Goal: Task Accomplishment & Management: Manage account settings

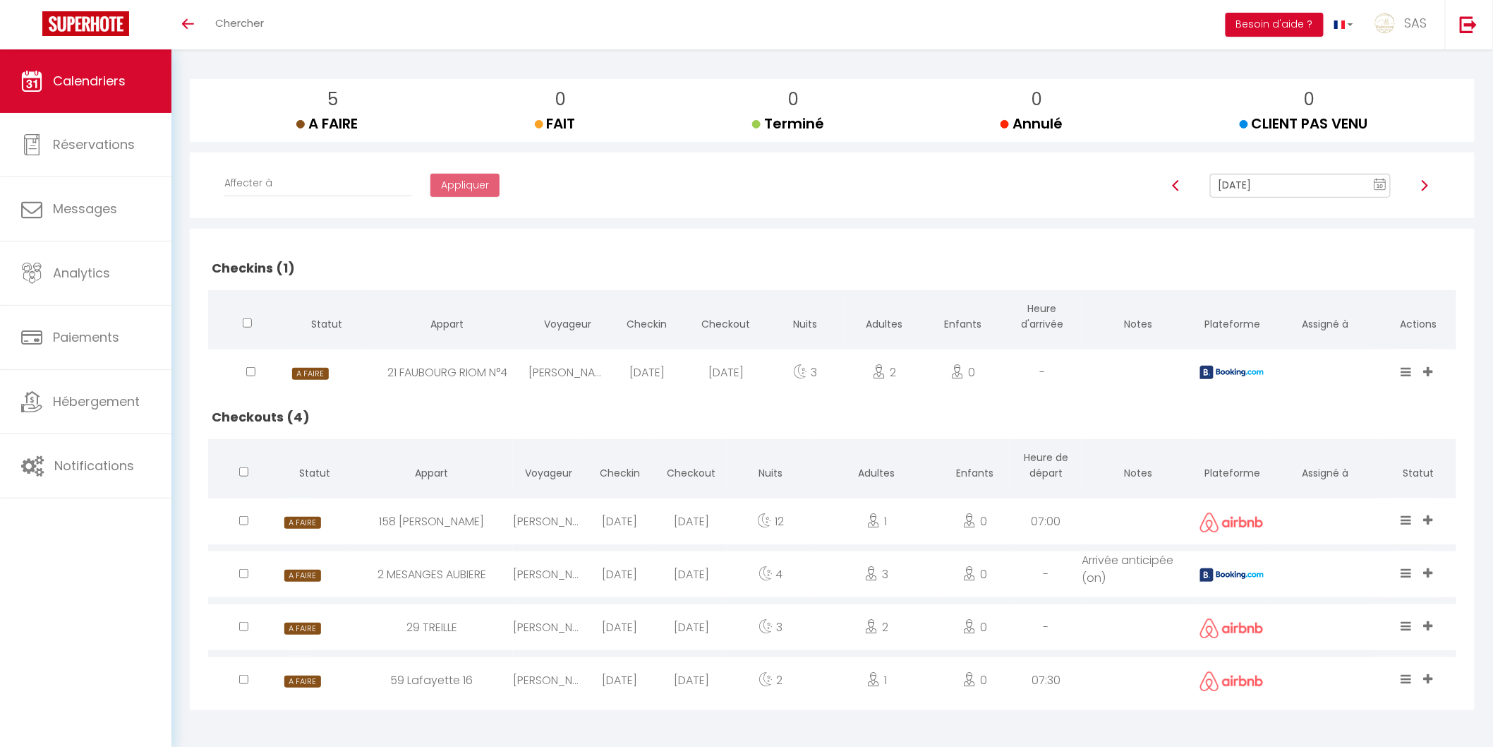
click at [453, 375] on div "21 FAUBOURG RIOM N°4" at bounding box center [447, 372] width 162 height 46
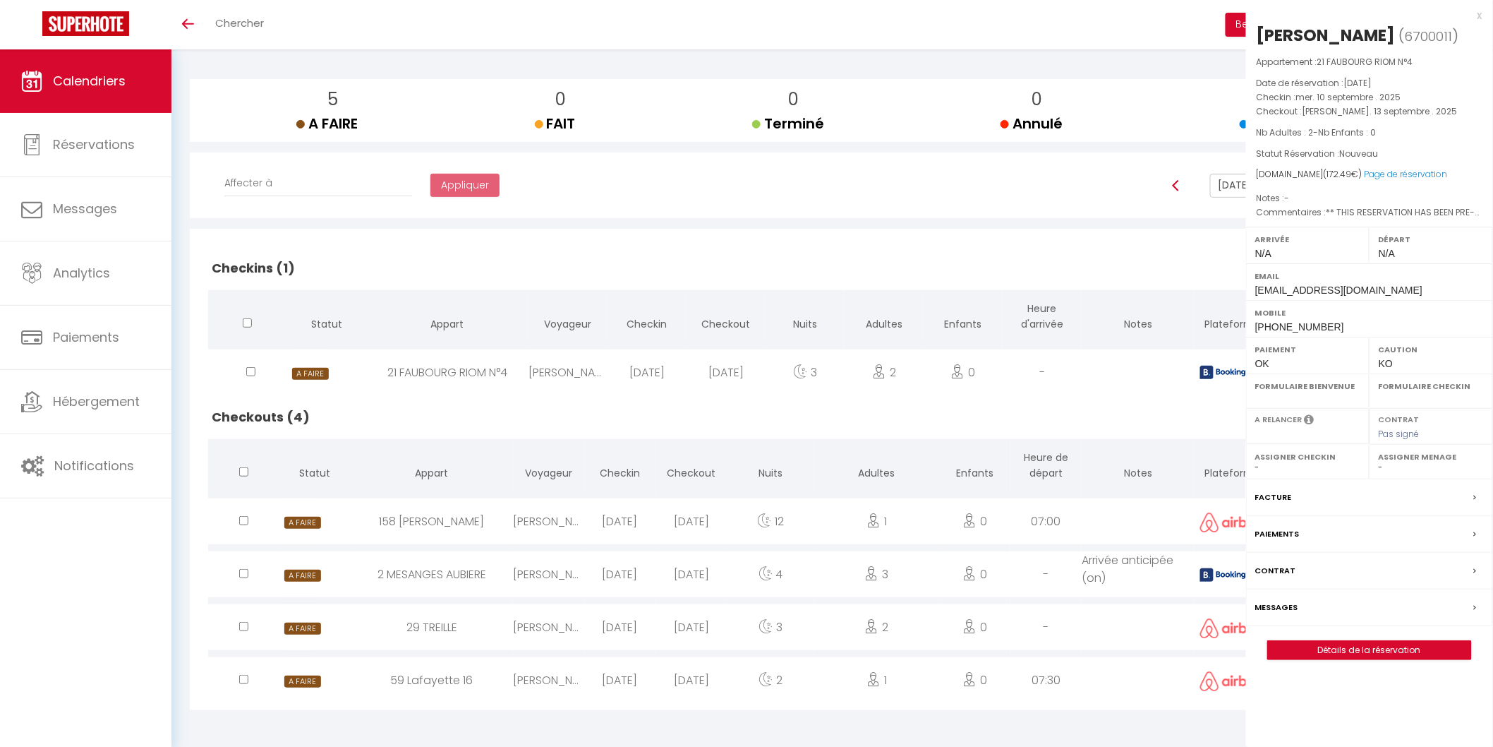
select select "0"
select select "1"
select select
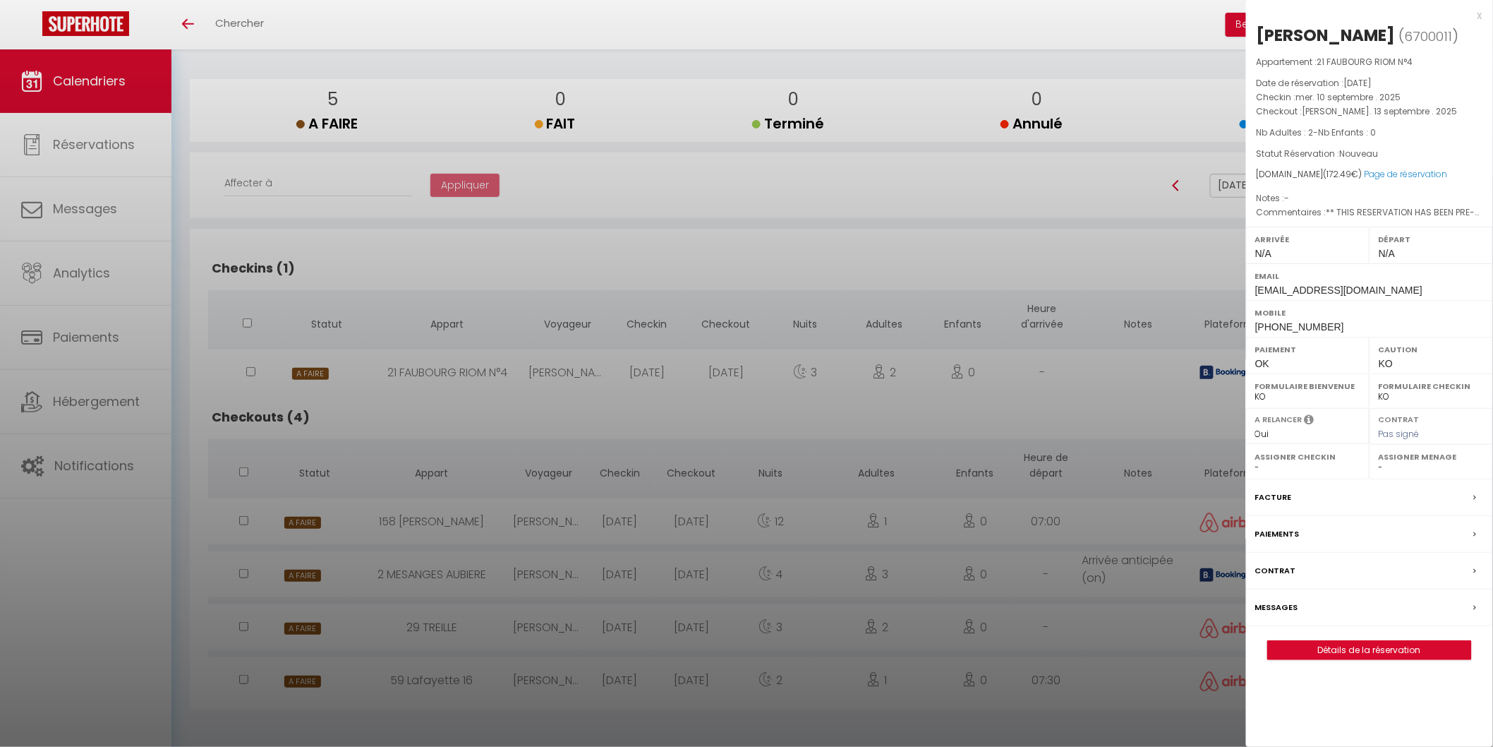
click at [447, 391] on div at bounding box center [746, 373] width 1493 height 747
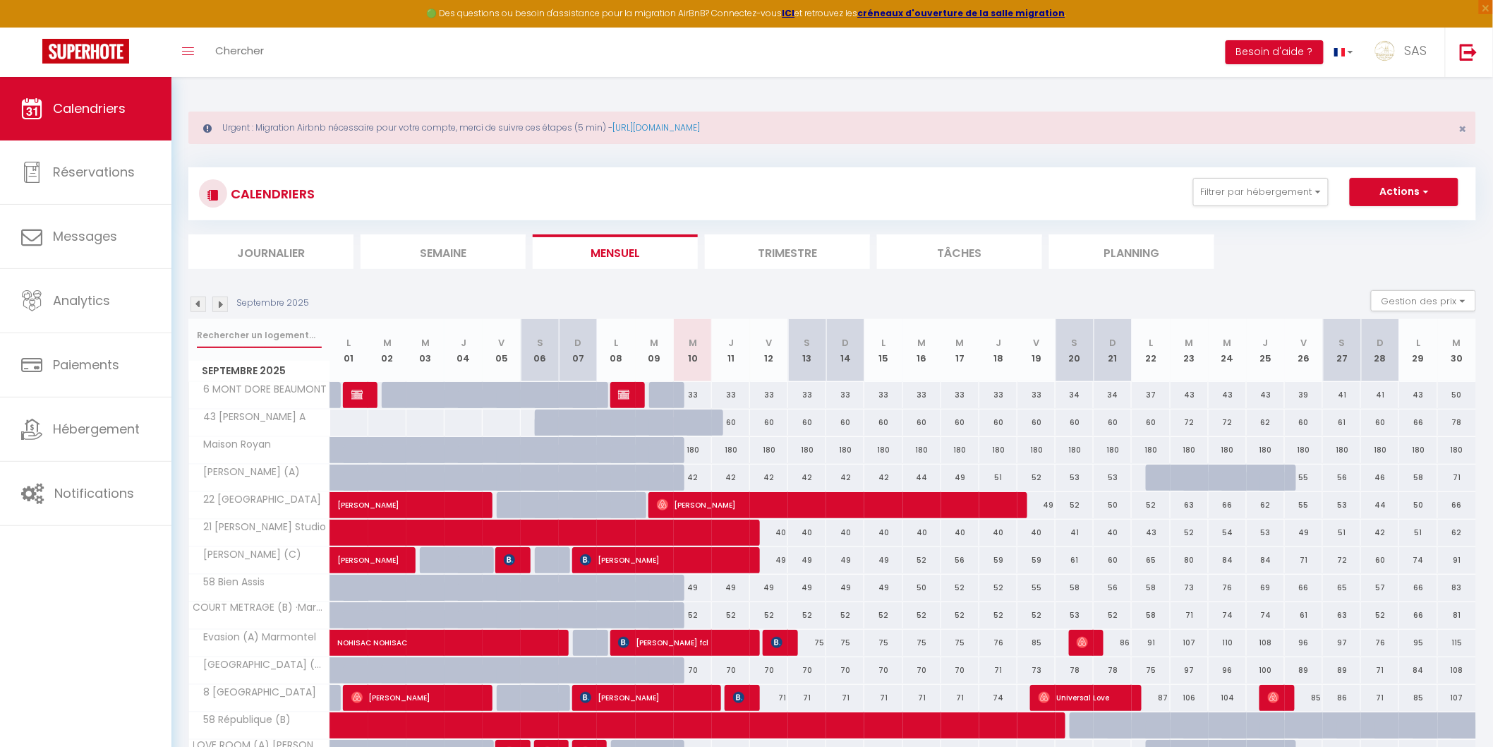
click at [263, 326] on input "text" at bounding box center [259, 334] width 125 height 25
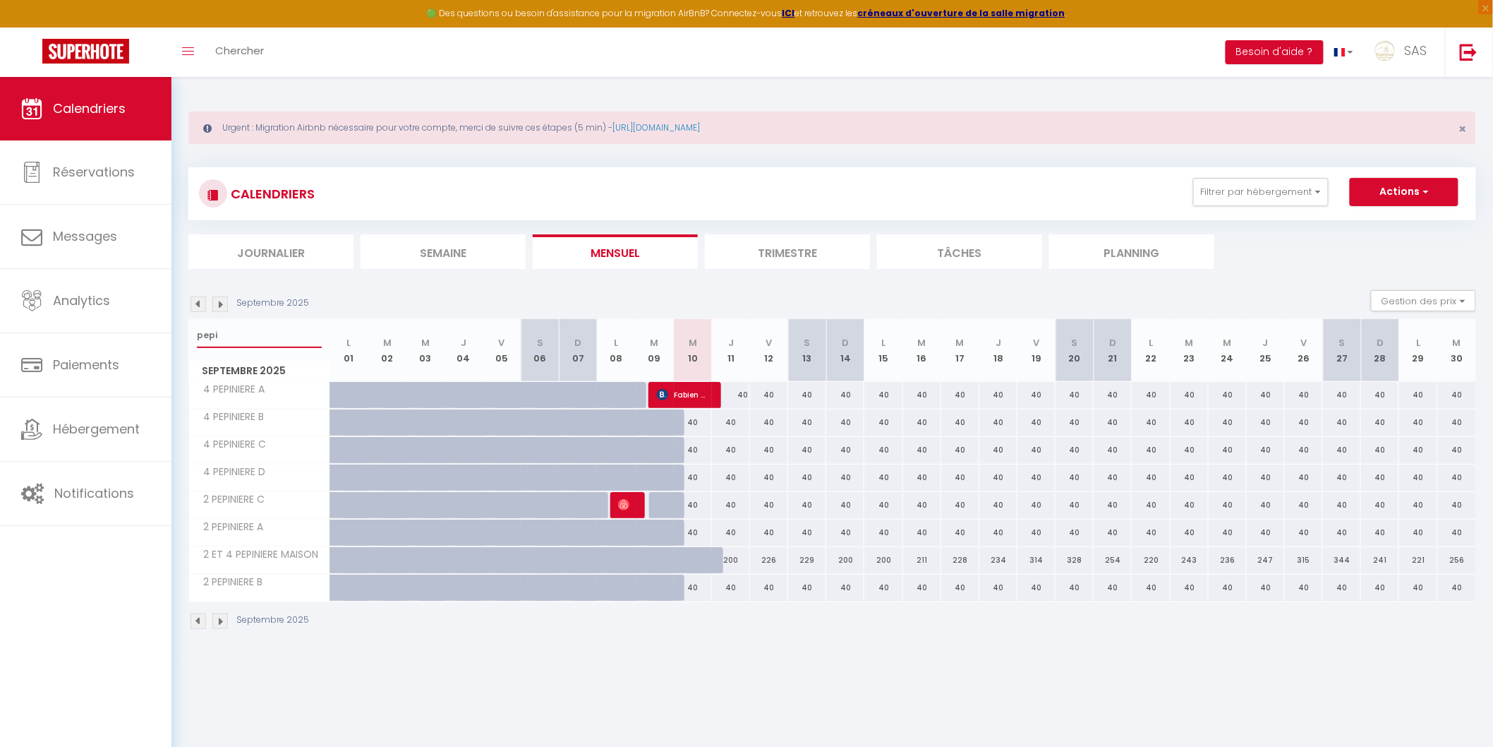
type input "pepi"
click at [627, 497] on span "[PERSON_NAME]" at bounding box center [624, 504] width 13 height 27
select select "OK"
select select "0"
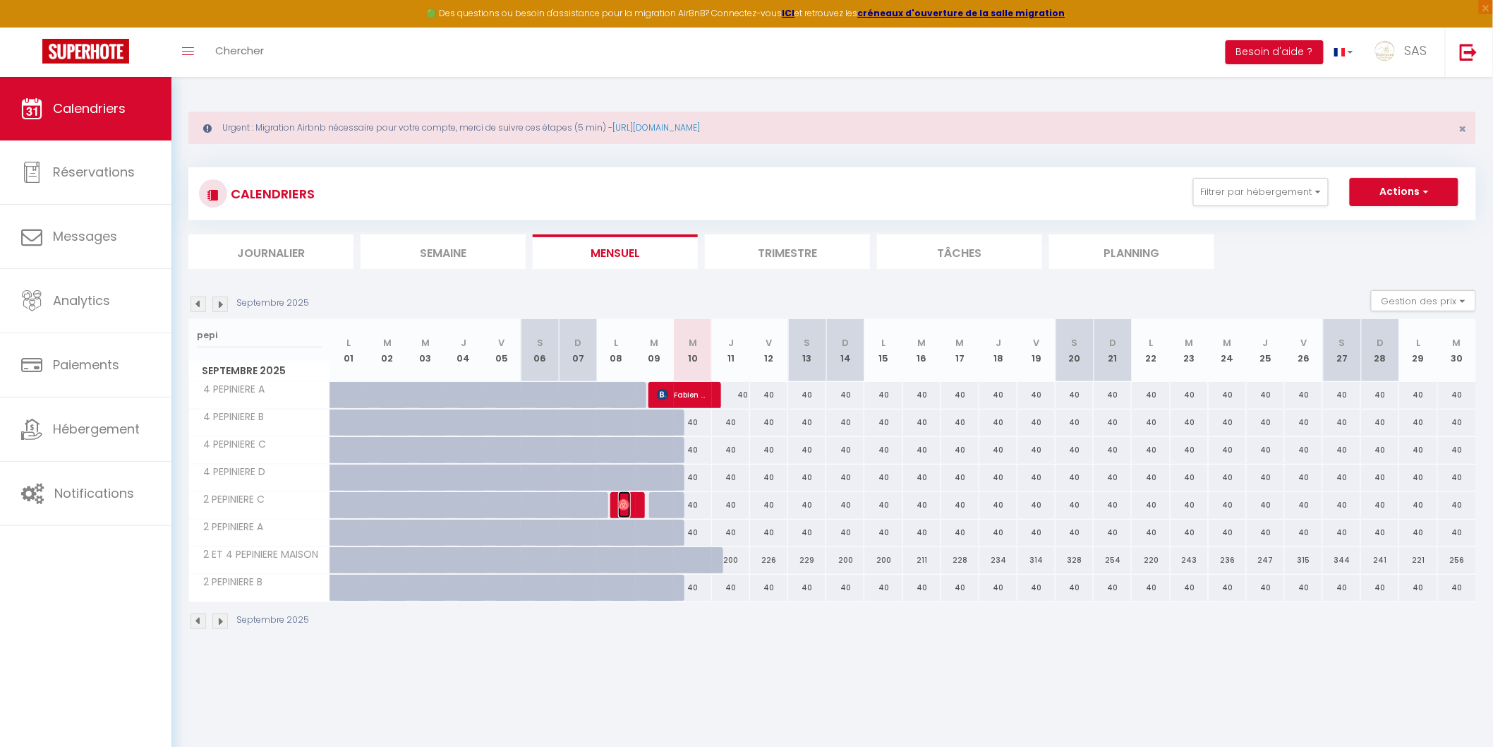
select select "0"
select select "1"
select select
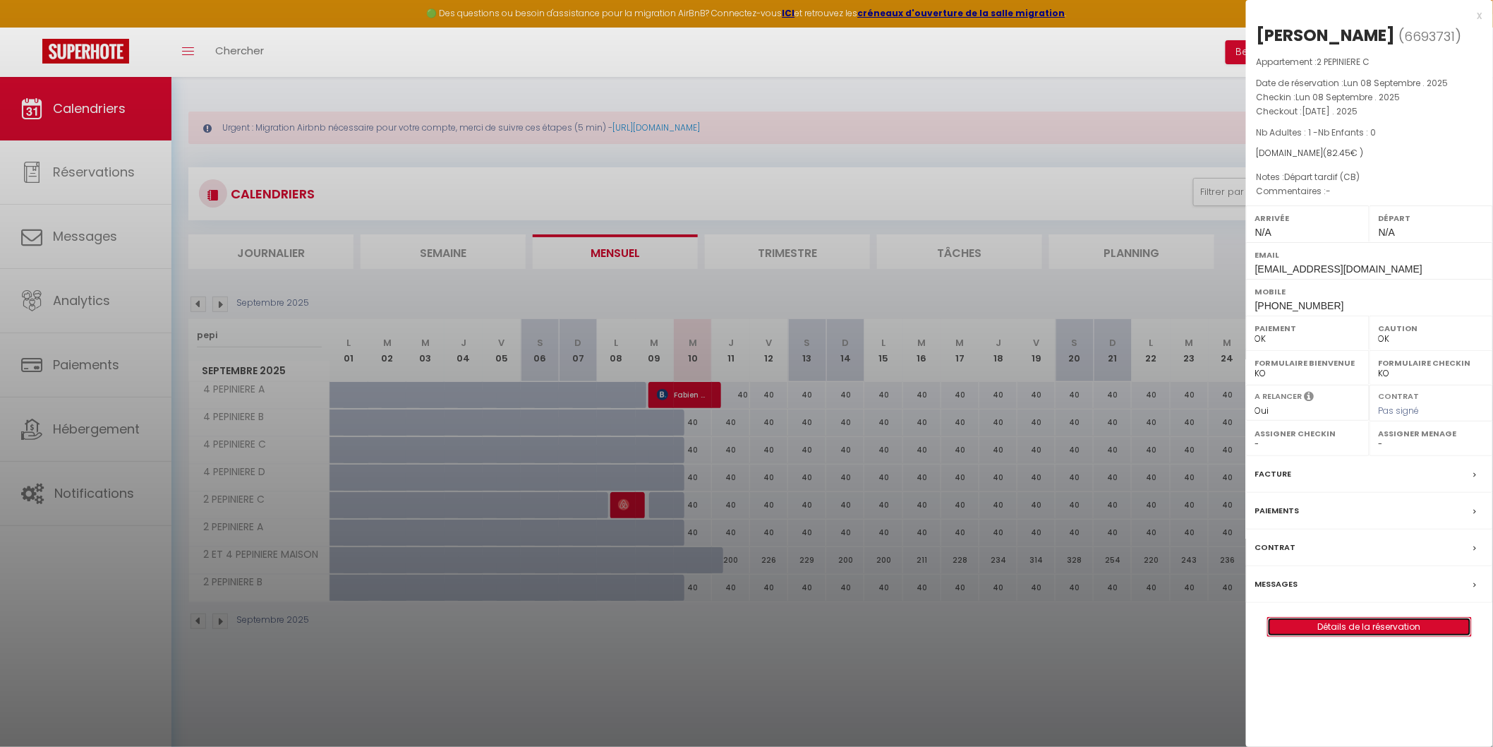
click at [1351, 630] on link "Détails de la réservation" at bounding box center [1369, 626] width 203 height 18
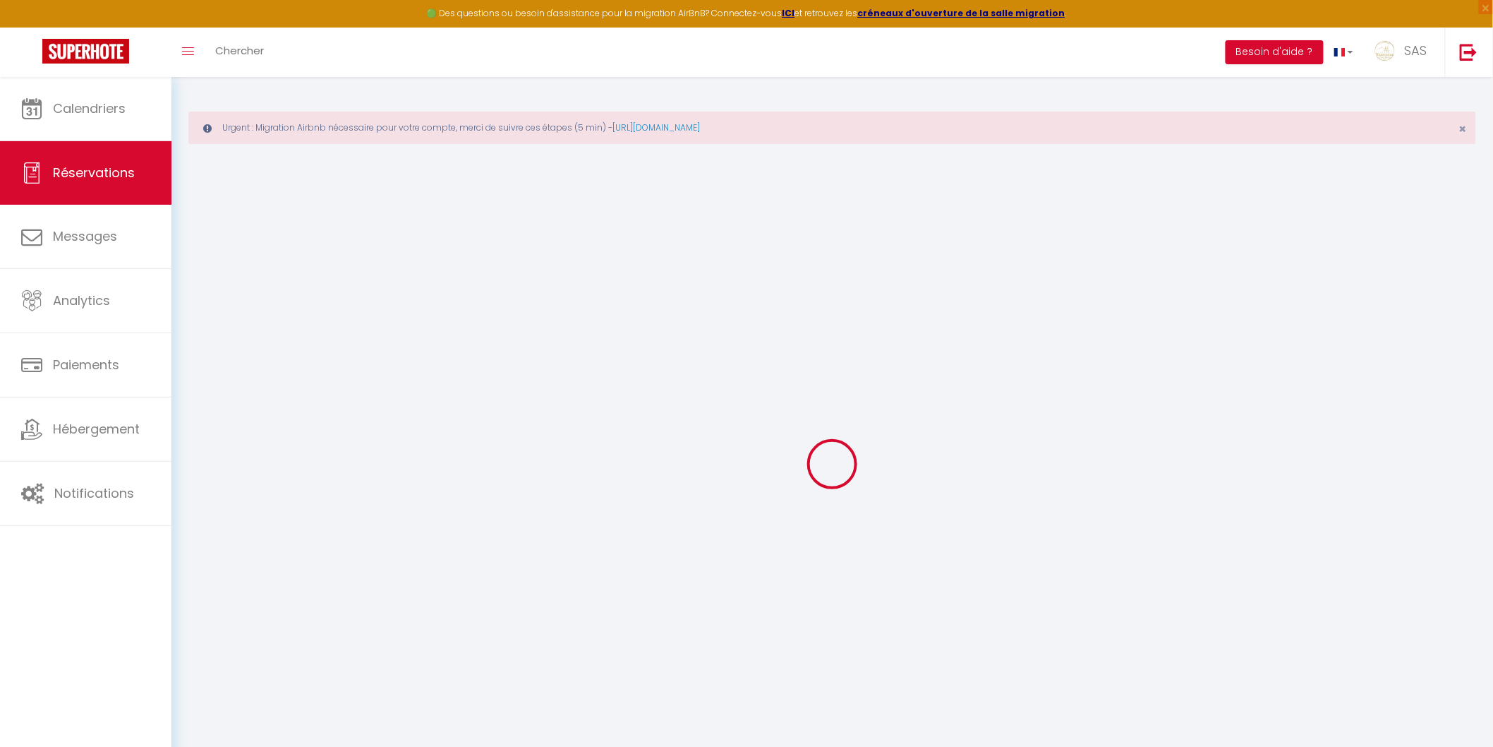
type input "Kenzo"
type input "Reine"
type input "[EMAIL_ADDRESS][DOMAIN_NAME]"
type input "[PHONE_NUMBER]"
select select
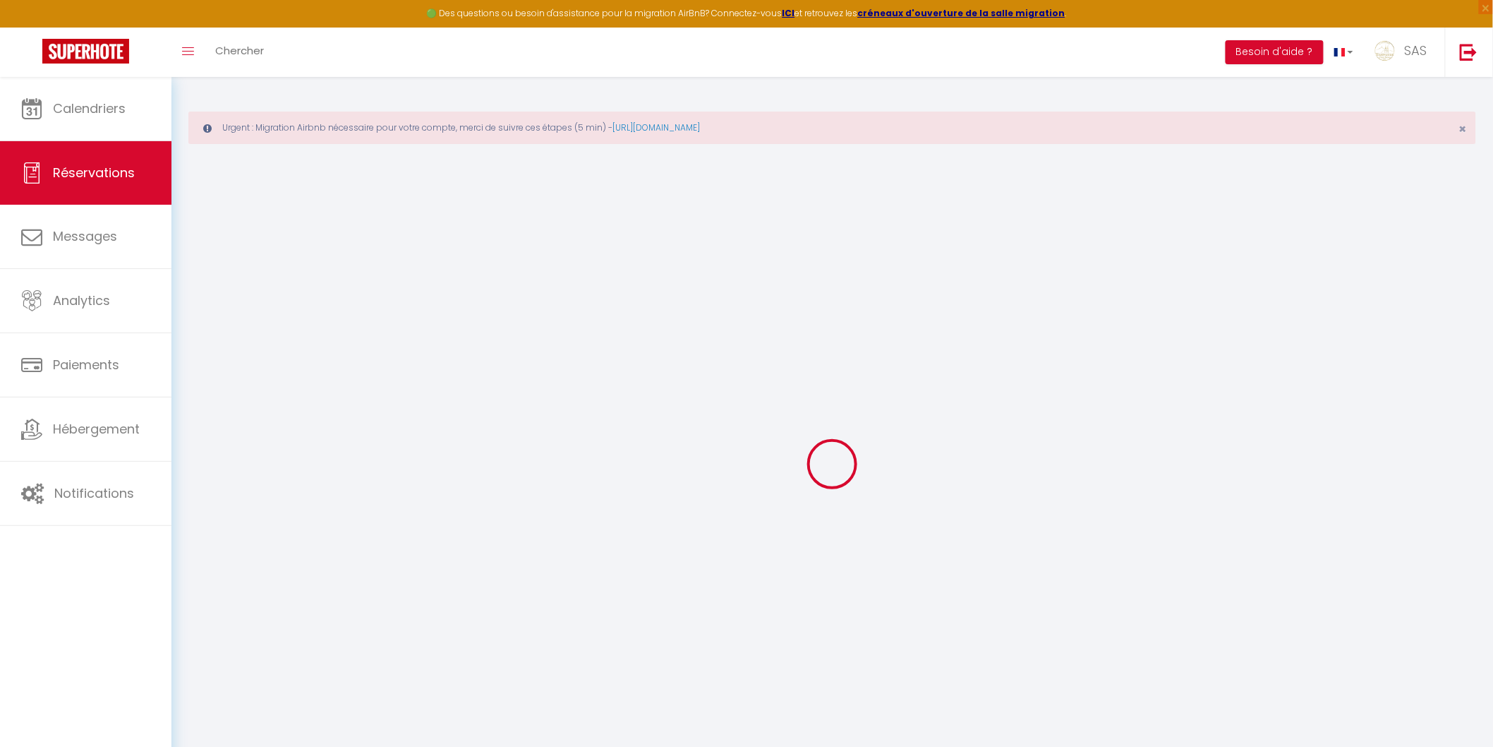
type input "12"
select select "62958"
select select "1"
select select
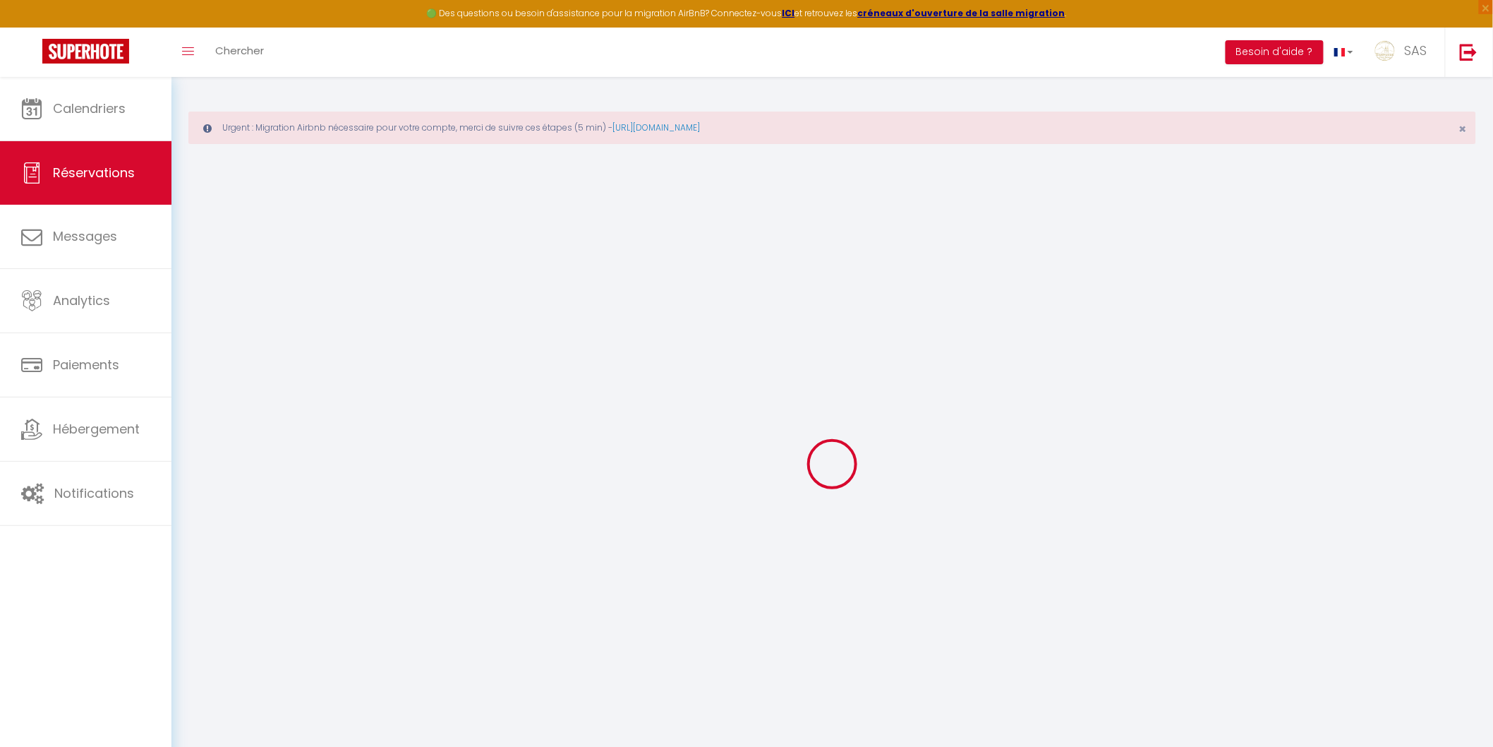
type input "1"
select select "12"
select select
type input "49"
checkbox input "false"
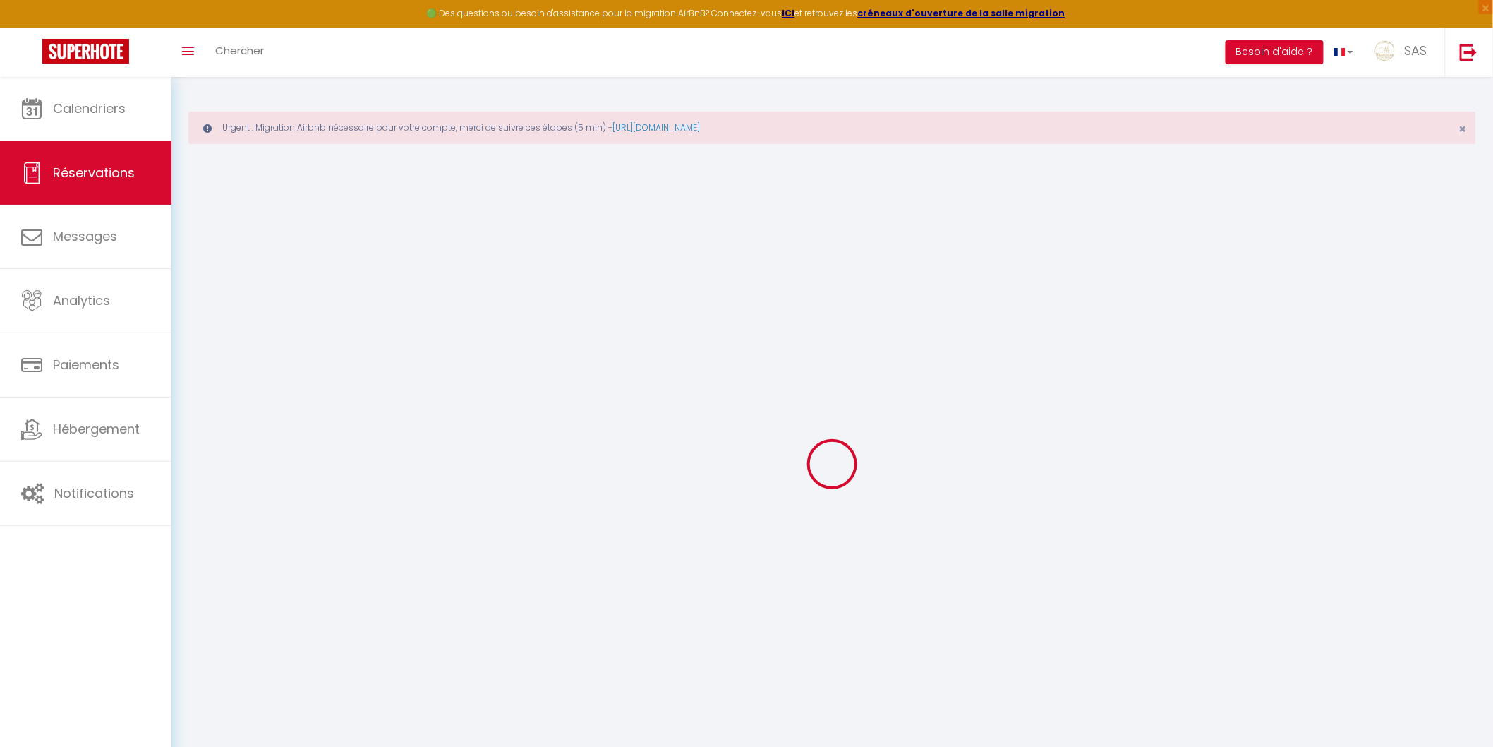
type input "0"
select select "1"
type input "0"
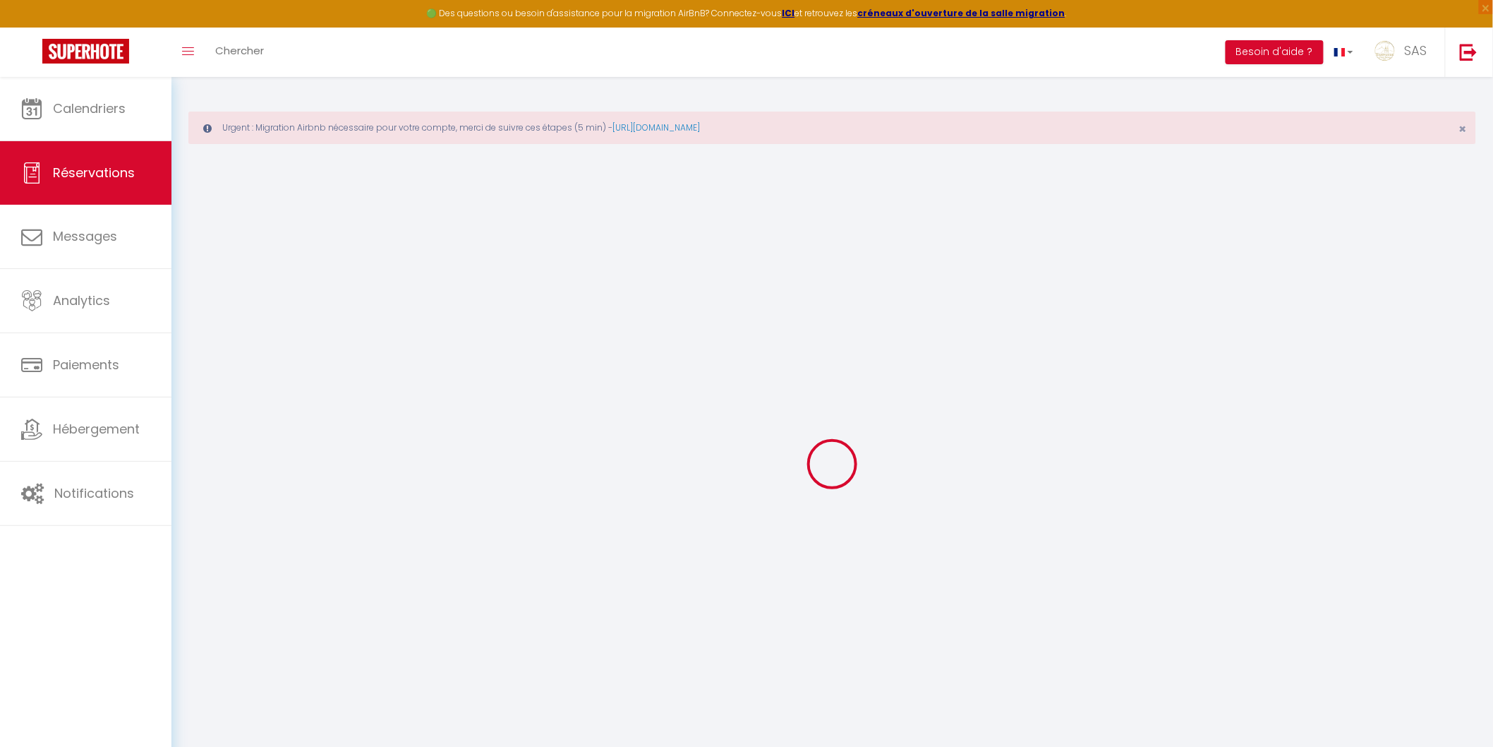
select select
select select "15"
checkbox input "false"
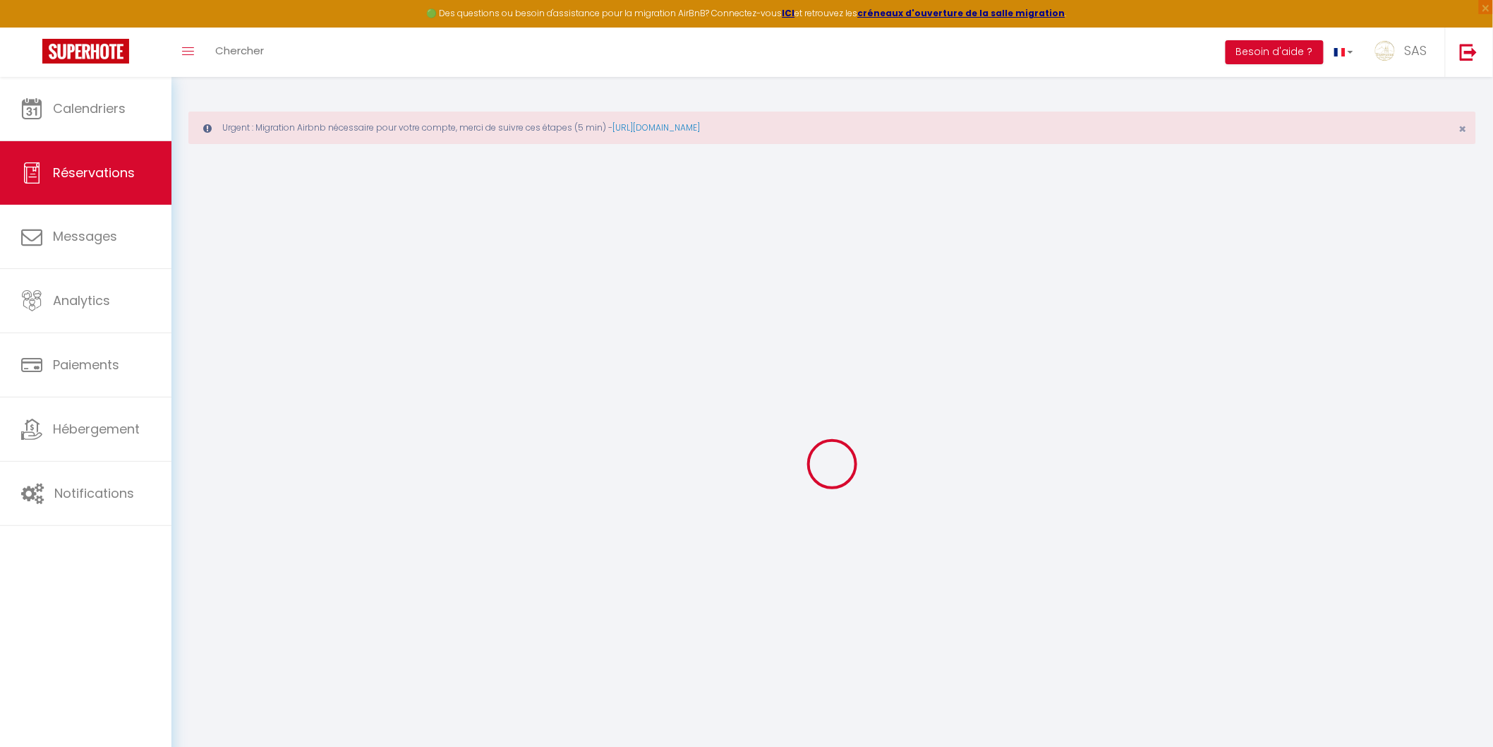
select select
checkbox input "false"
select select
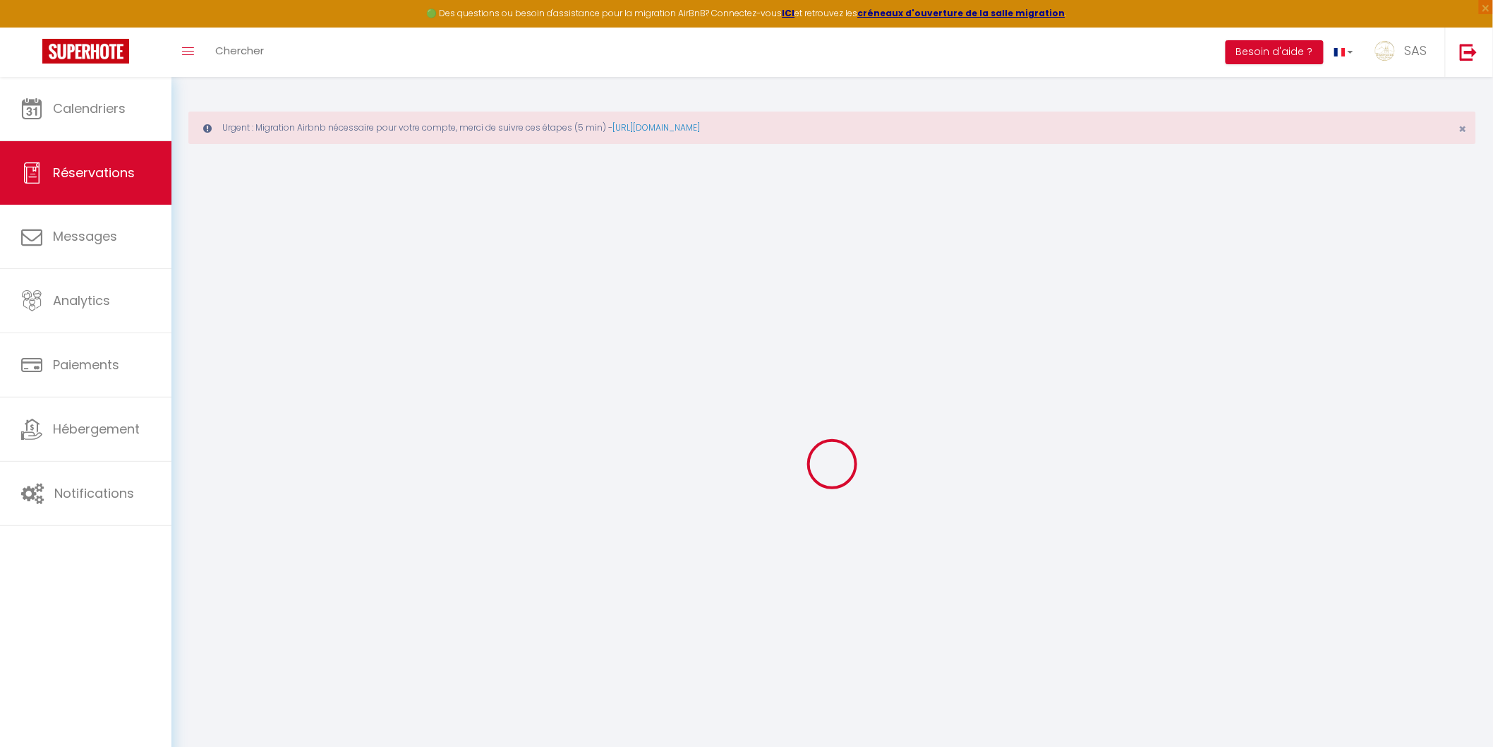
select select
checkbox input "false"
select select
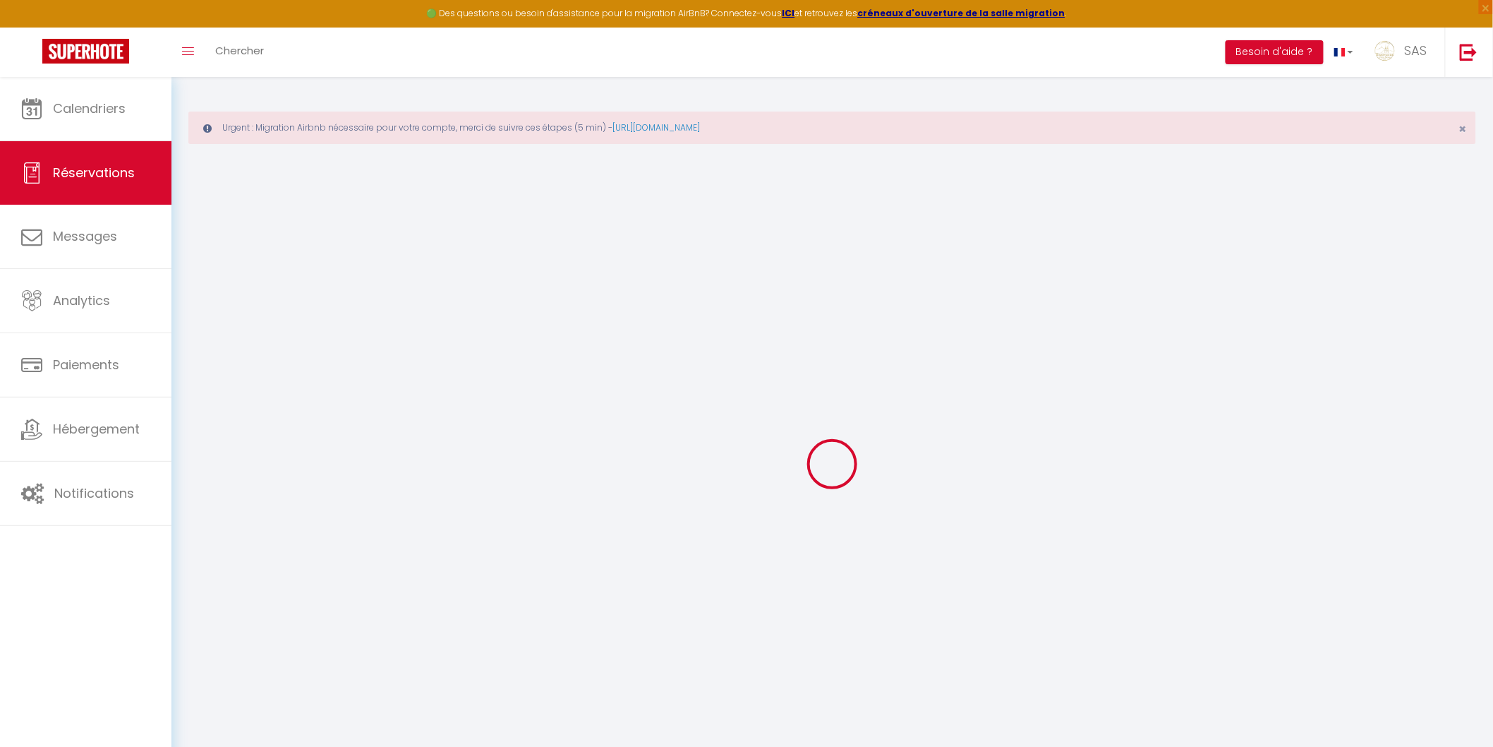
select select
checkbox input "false"
type textarea "Départ tardif (CB)"
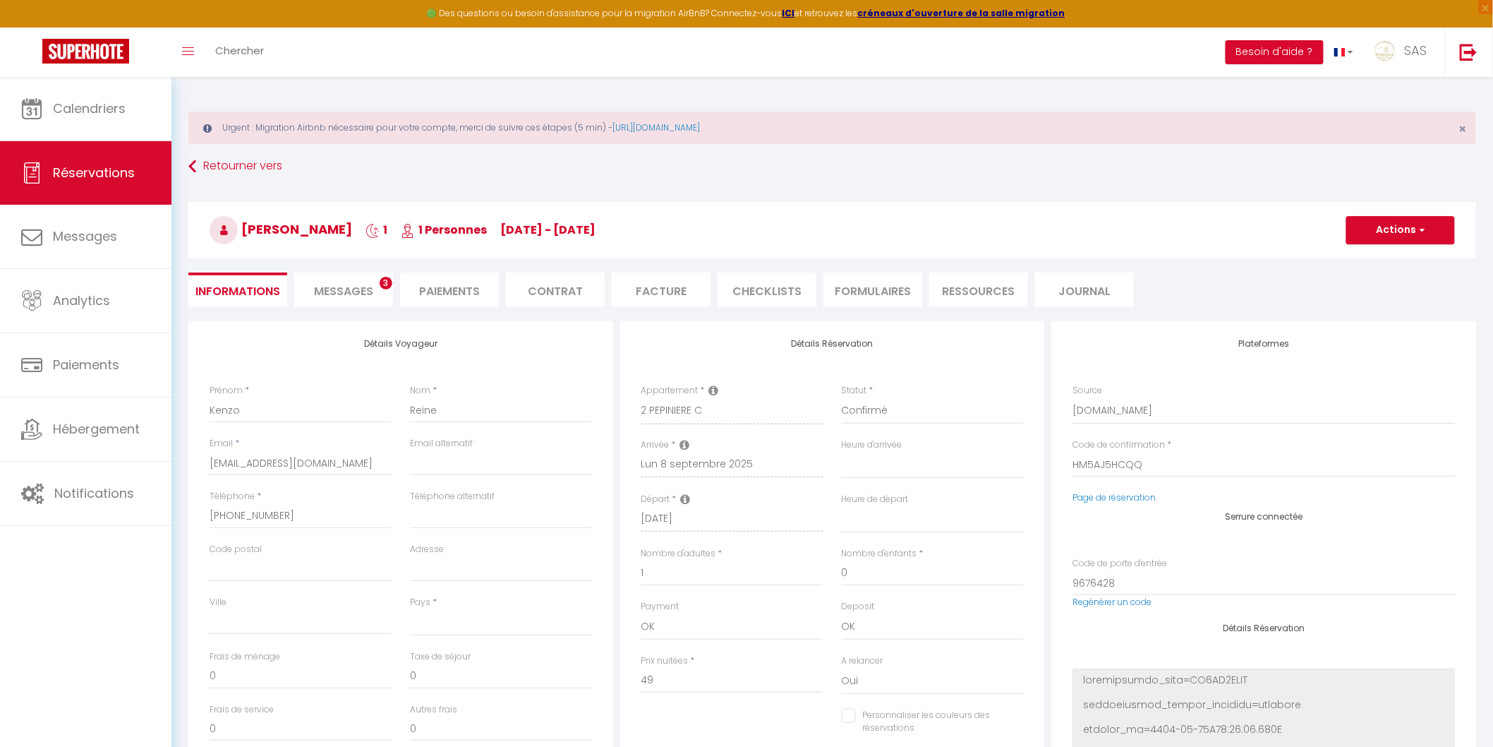
select select
type input "31"
type input "2.45"
select select
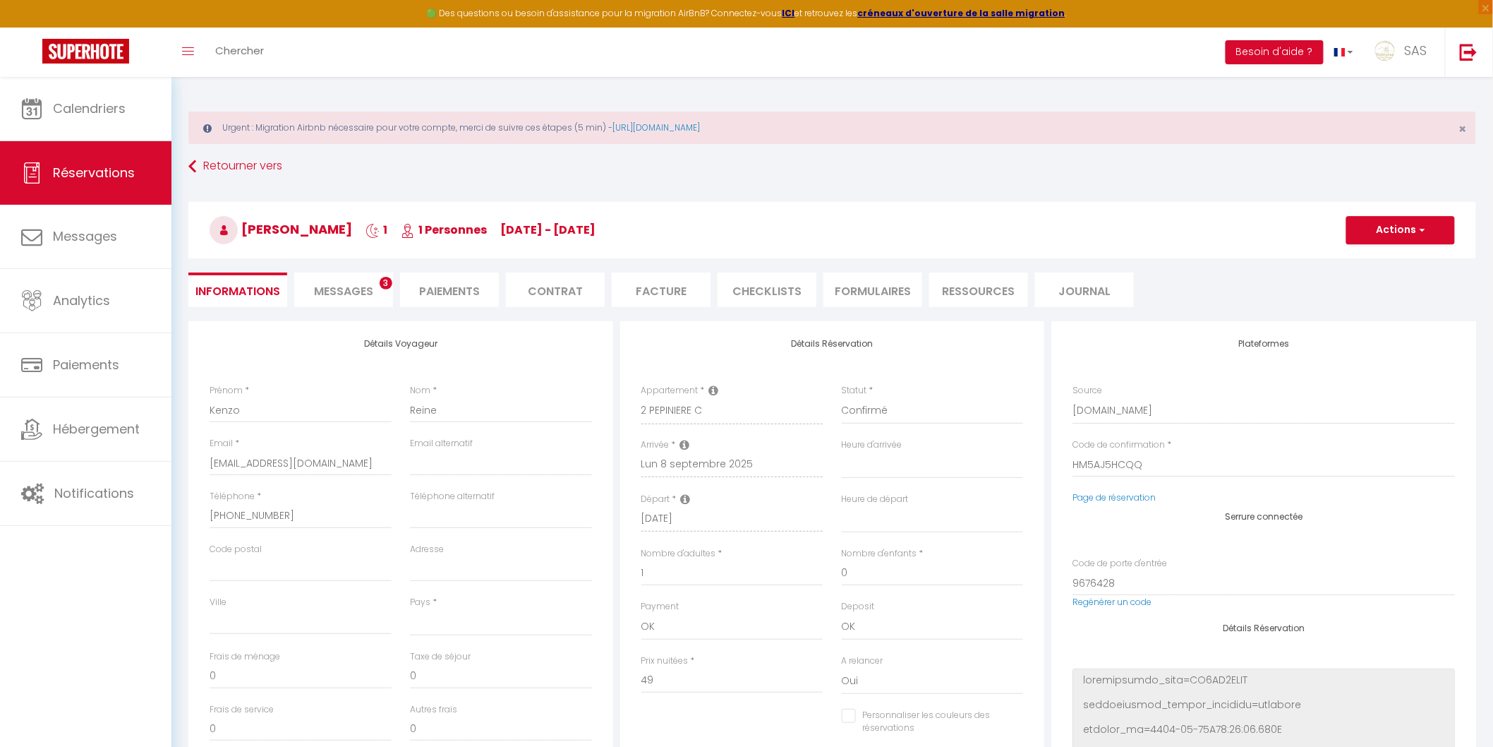
checkbox input "false"
select select
checkbox input "false"
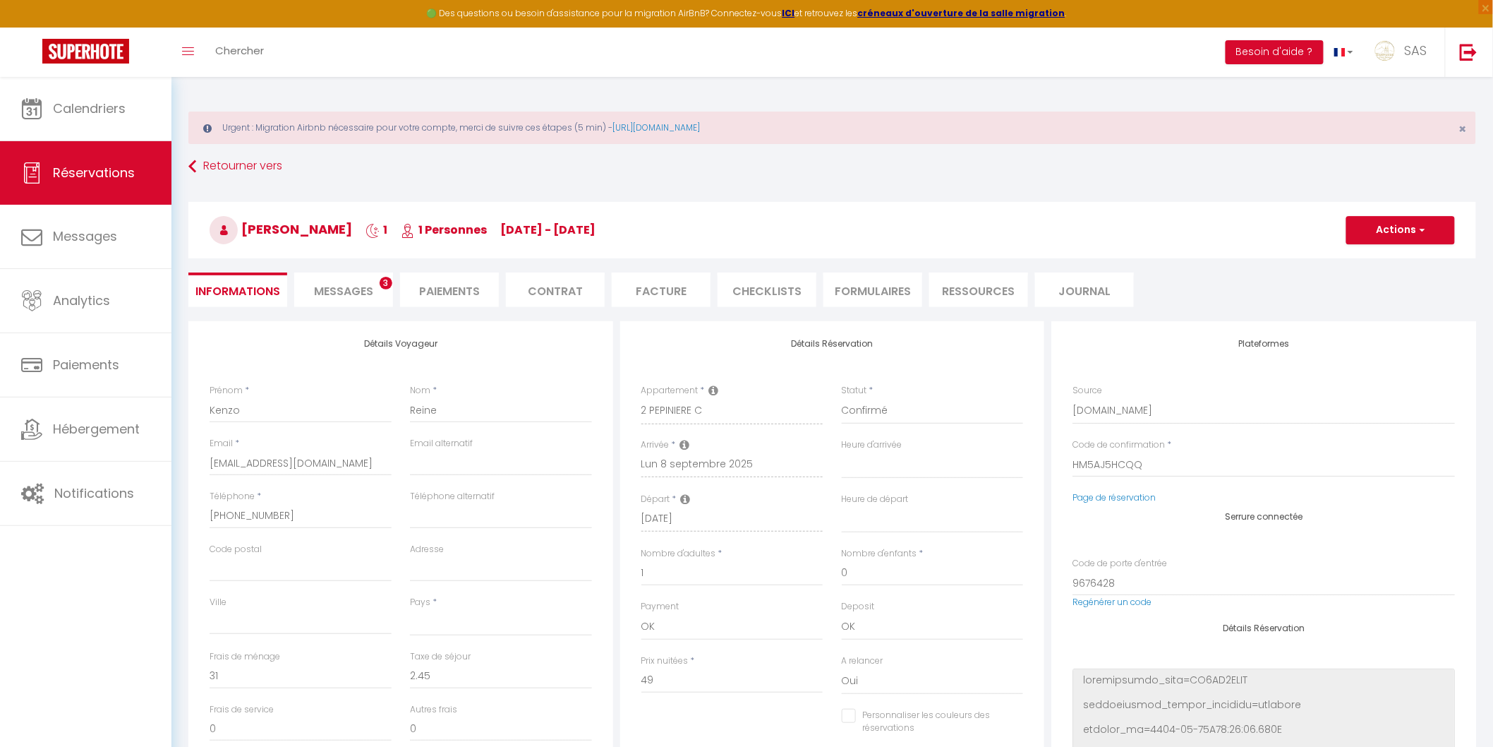
click at [358, 286] on span "Messages" at bounding box center [343, 291] width 59 height 16
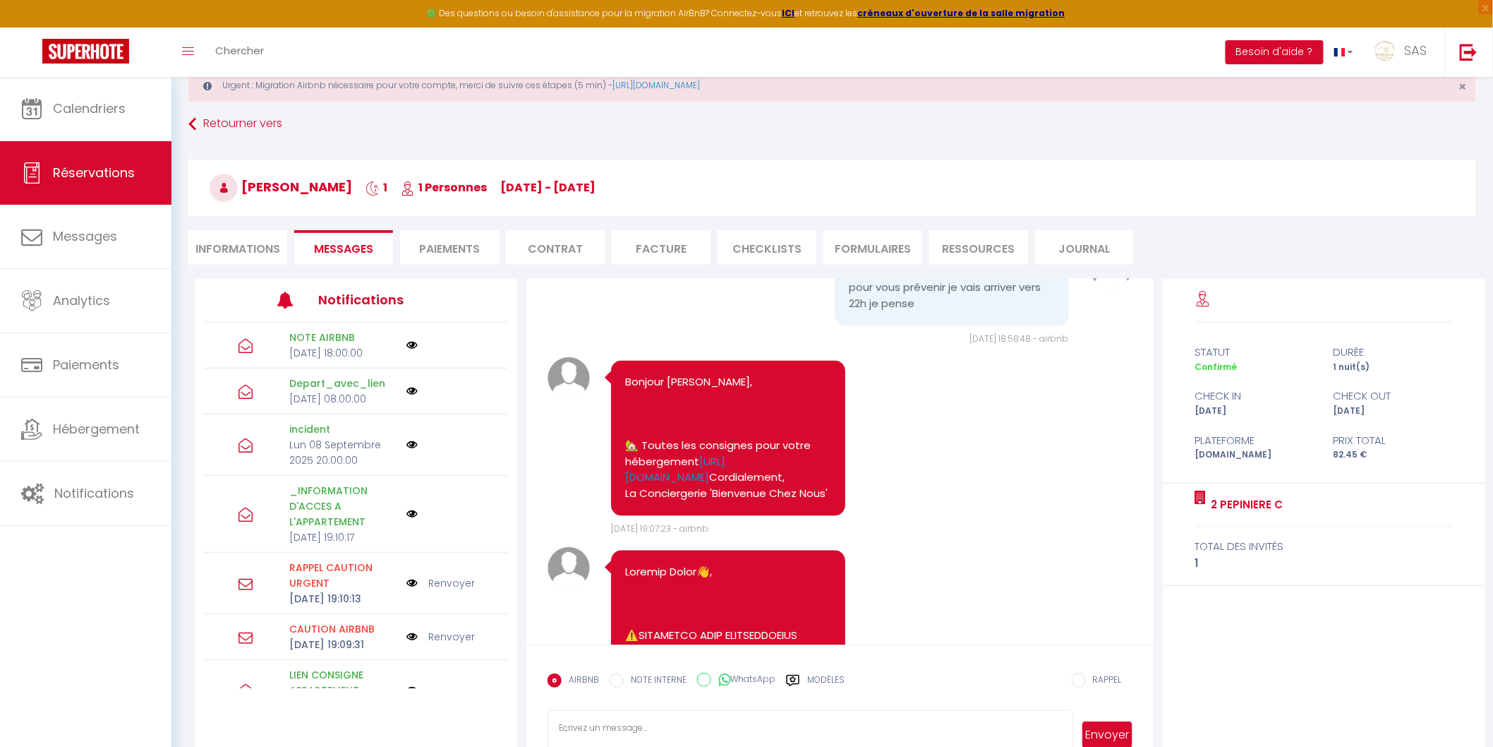
scroll to position [82, 0]
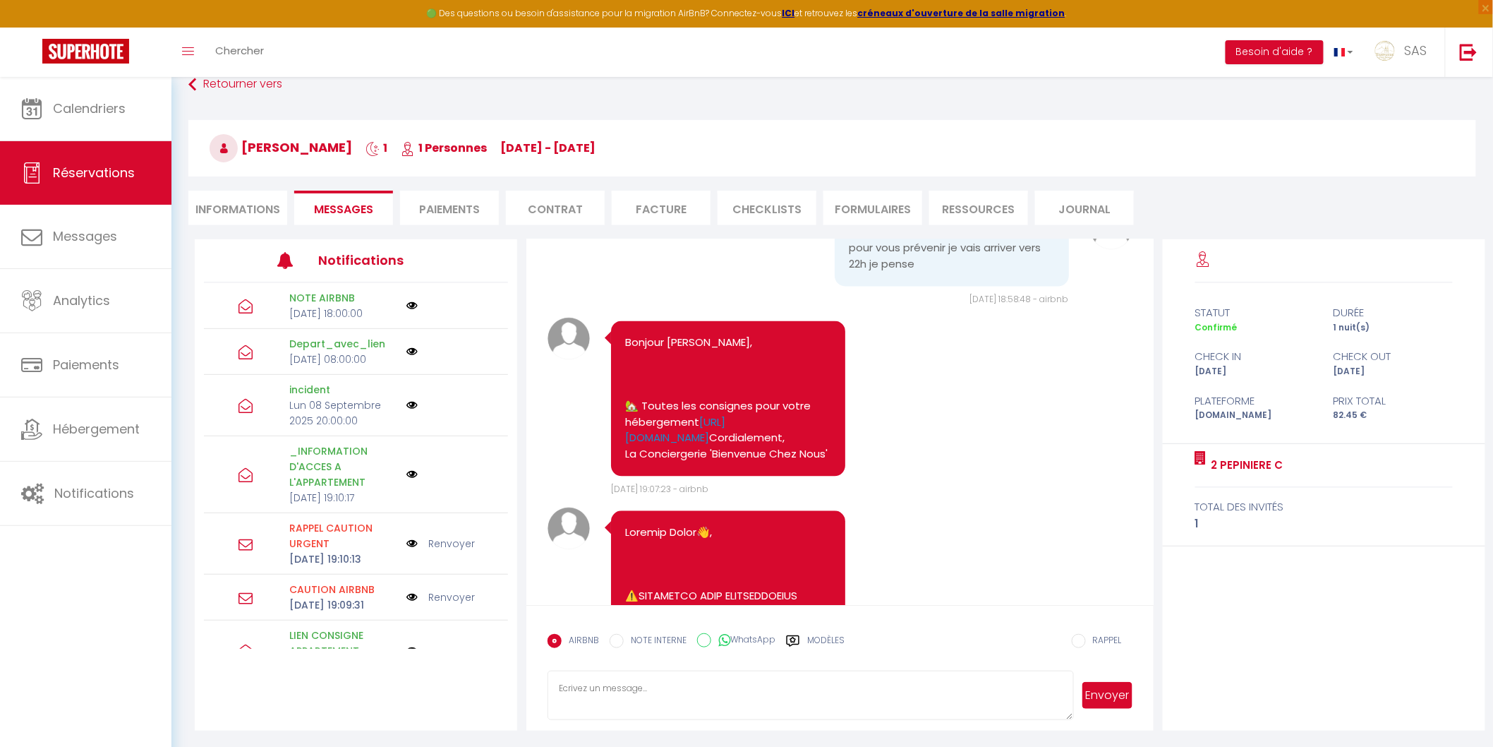
click at [694, 692] on textarea at bounding box center [811, 694] width 526 height 49
paste textarea "Bonjour [Prénom du client], Lors du passage de notre équipe de ménage [DATE], n…"
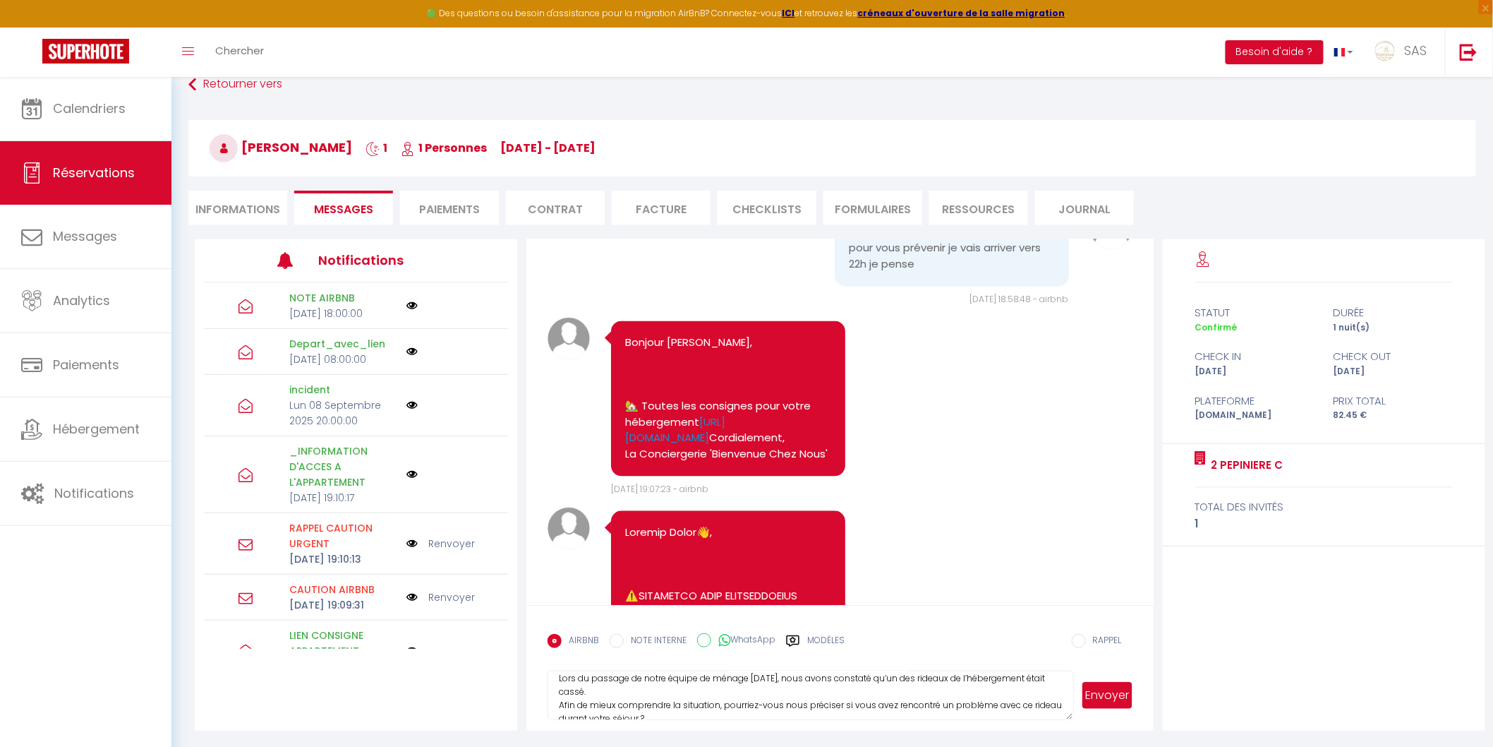
scroll to position [0, 0]
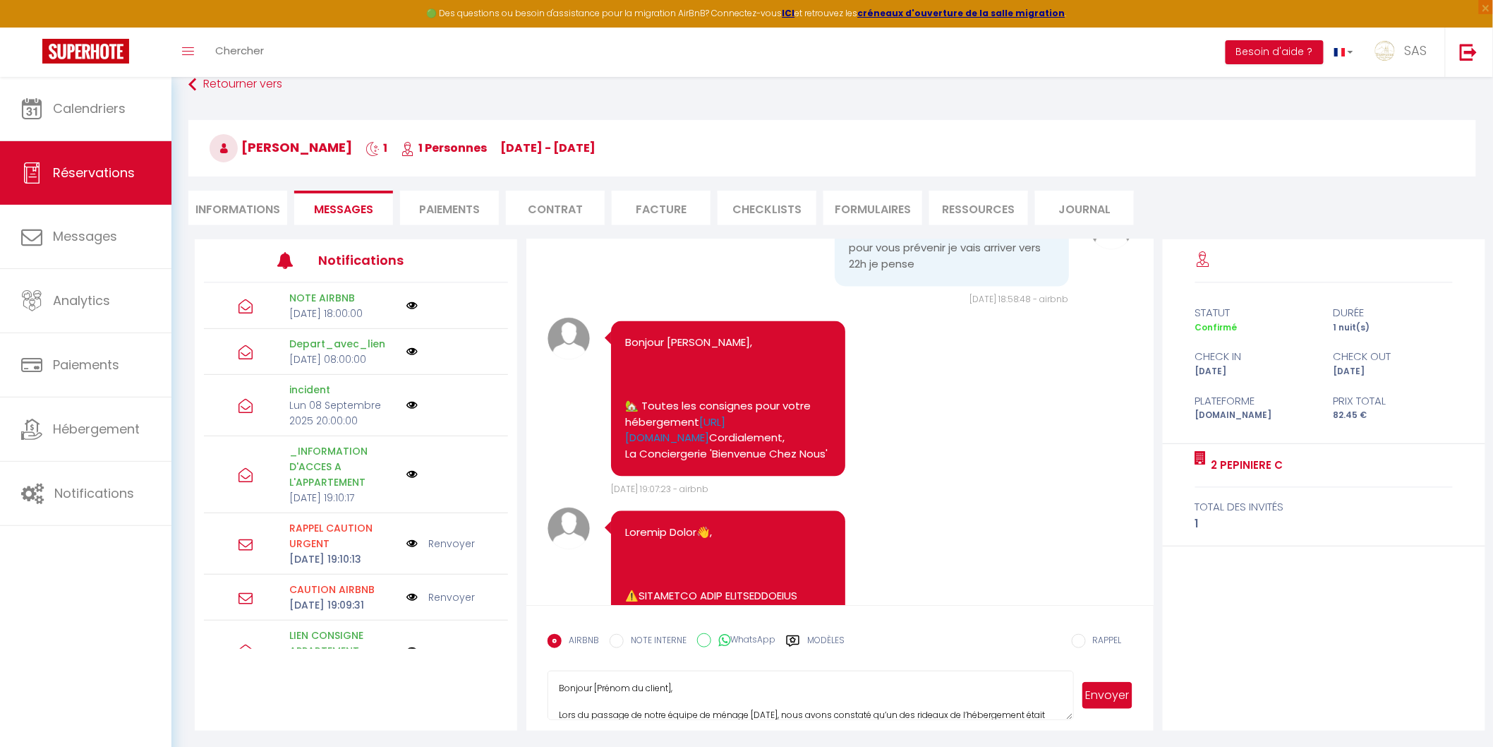
click at [669, 687] on textarea "Bonjour [Prénom du client], Lors du passage de notre équipe de ménage [DATE], n…" at bounding box center [811, 694] width 526 height 49
click at [679, 687] on textarea "Bonjour [Prénom du client], Lors du passage de notre équipe de ménage [DATE], n…" at bounding box center [811, 694] width 526 height 49
type textarea "Bonjour, Lors du passage de notre équipe de ménage [DATE], nous avons constaté …"
click at [1110, 695] on button "Envoyer" at bounding box center [1107, 695] width 49 height 27
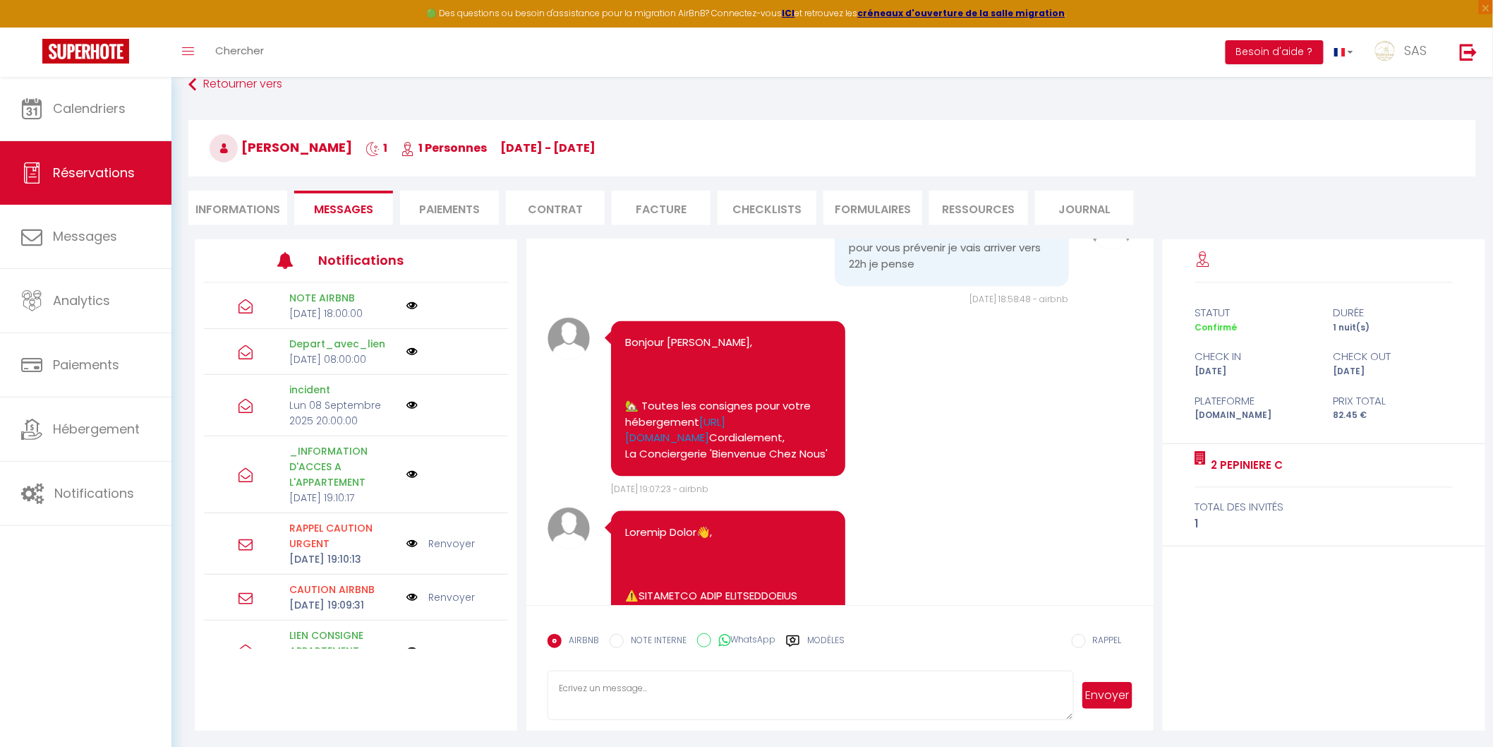
scroll to position [6424, 0]
